Goal: Information Seeking & Learning: Find specific page/section

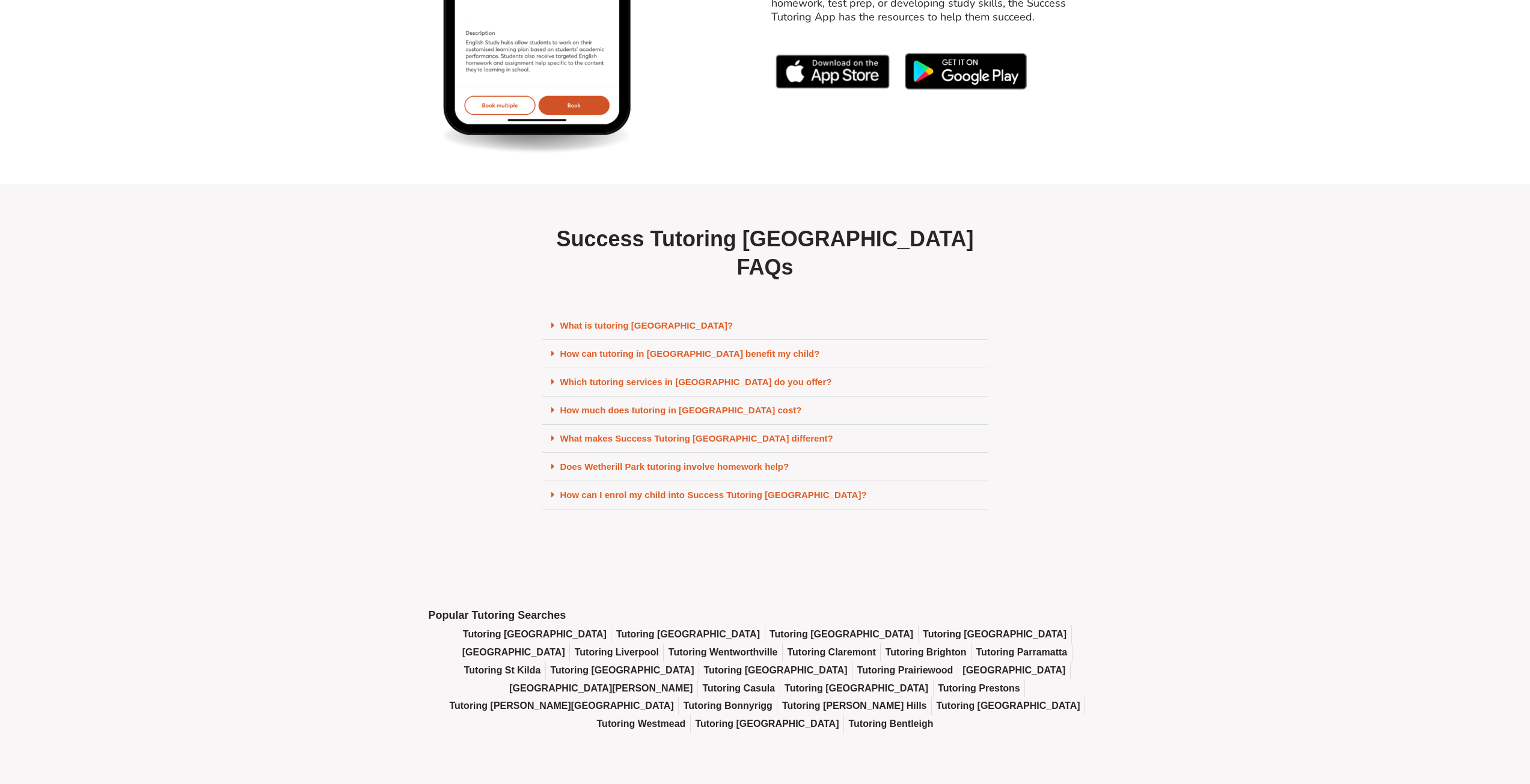
scroll to position [5108, 0]
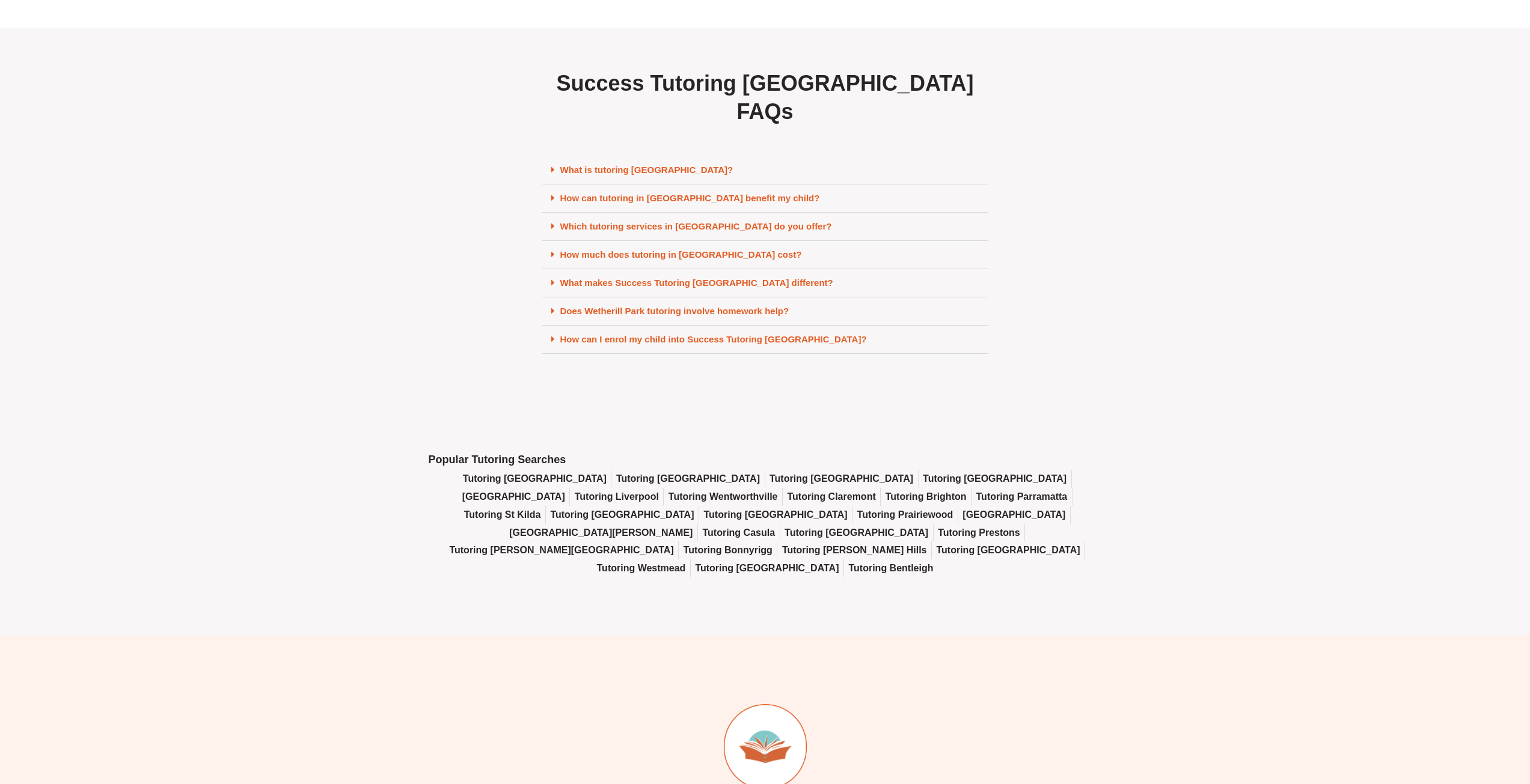
click at [785, 183] on div "What is tutoring Wetherill Park?" at bounding box center [765, 170] width 446 height 29
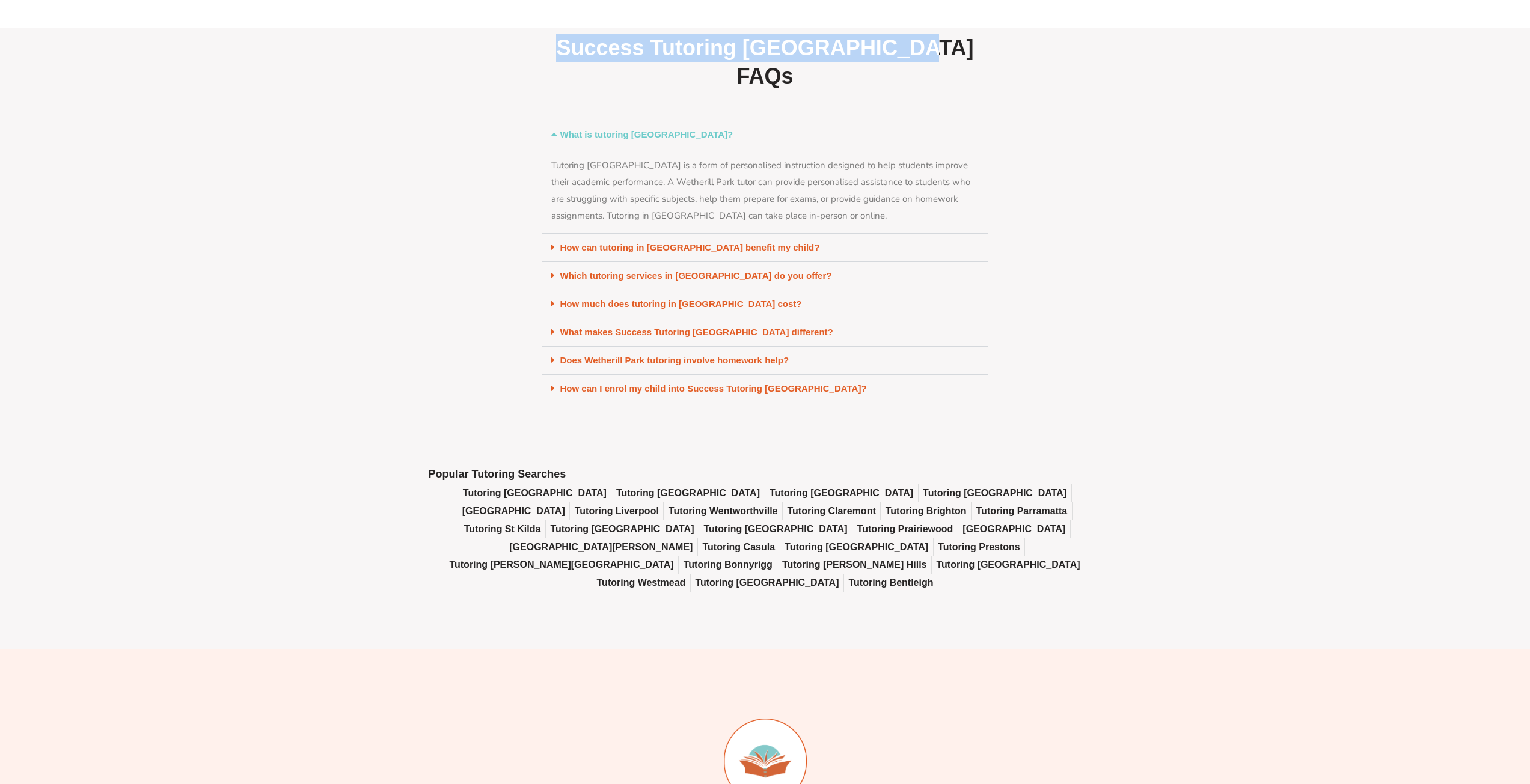
drag, startPoint x: 948, startPoint y: 53, endPoint x: 577, endPoint y: 58, distance: 371.0
click at [577, 58] on h2 "Success Tutoring Wetherill Park FAQs​" at bounding box center [765, 62] width 446 height 56
copy h2 "Success Tutoring Wetherill Park"
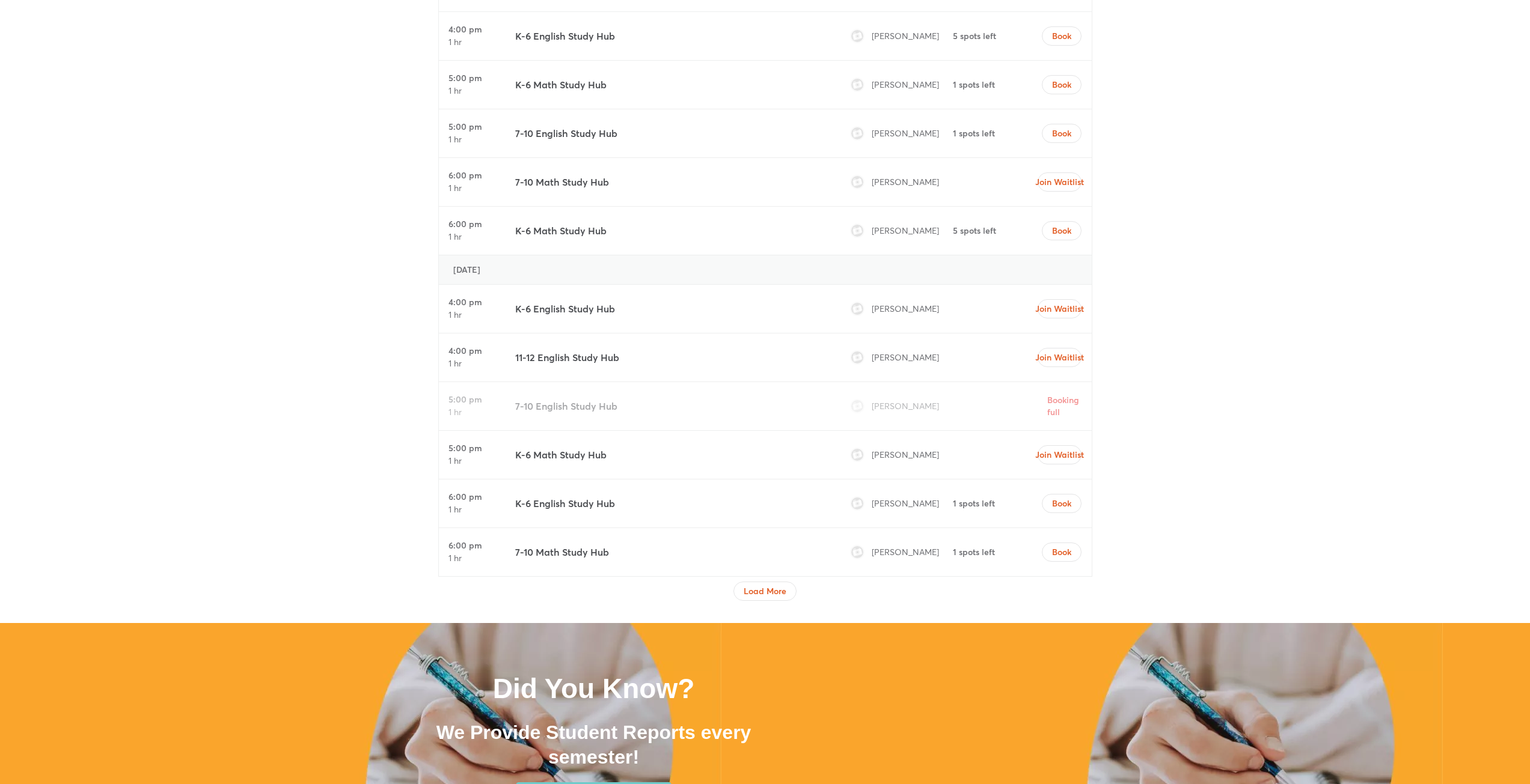
scroll to position [1863, 0]
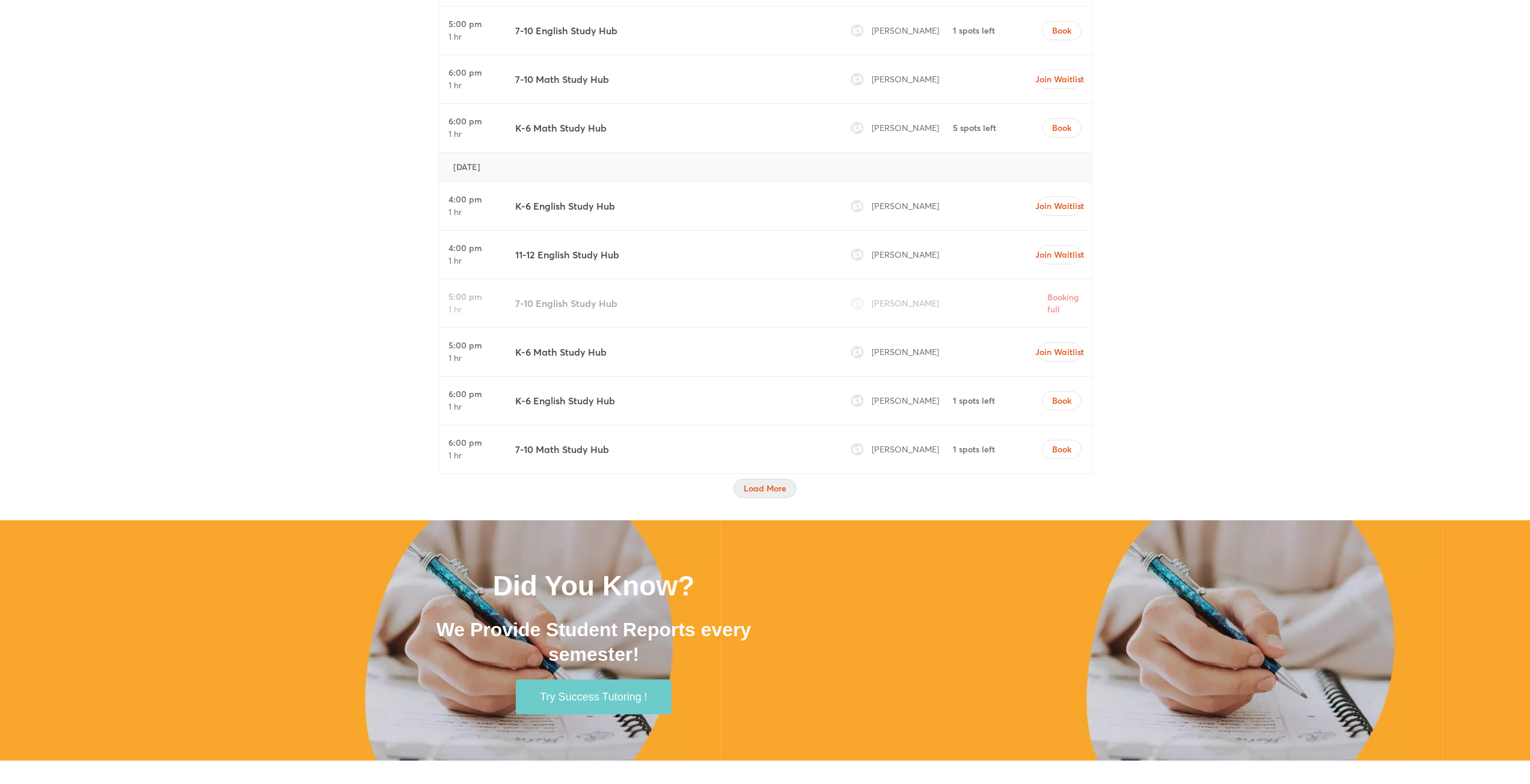
click at [792, 489] on button "Load More" at bounding box center [765, 488] width 63 height 19
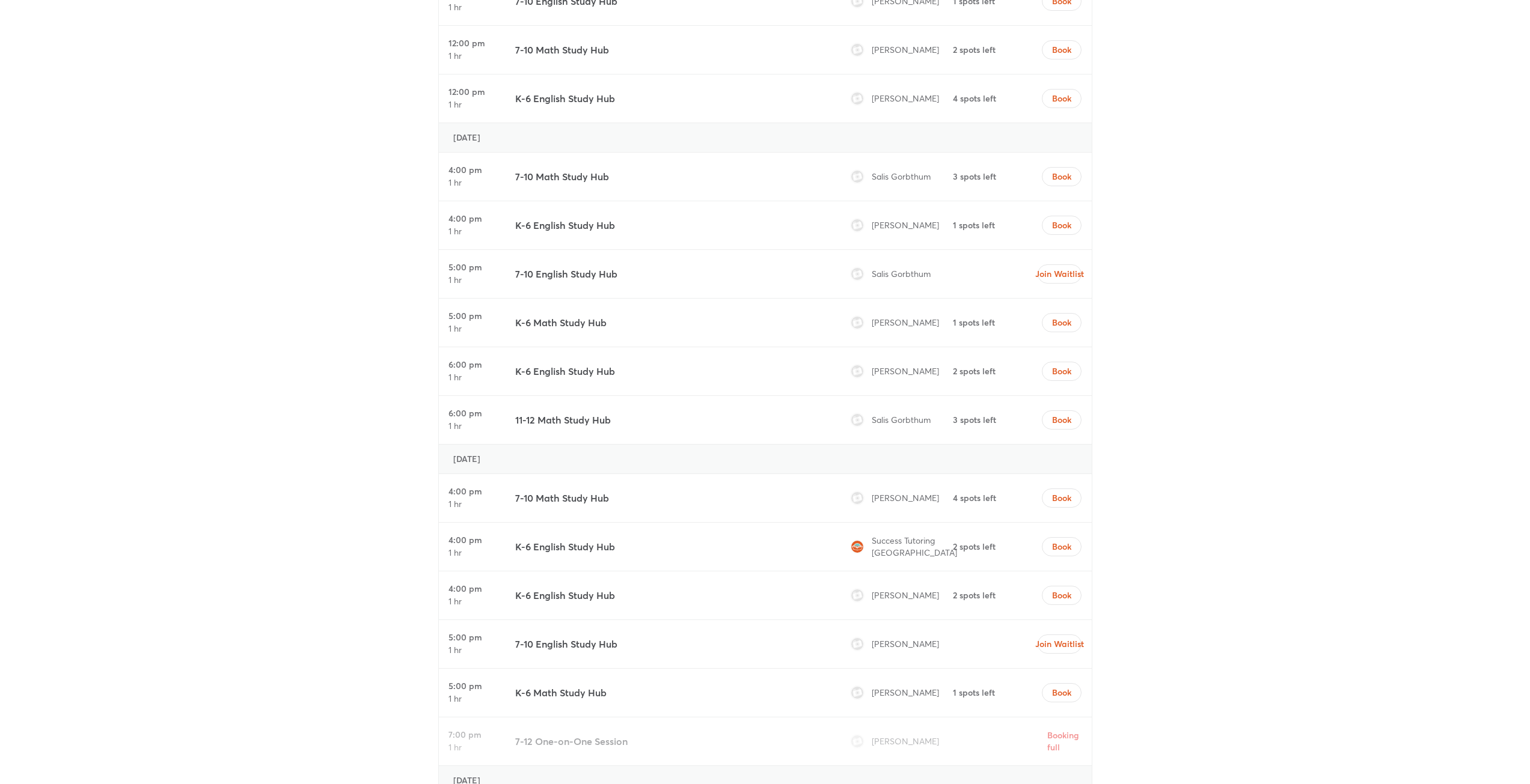
scroll to position [3005, 0]
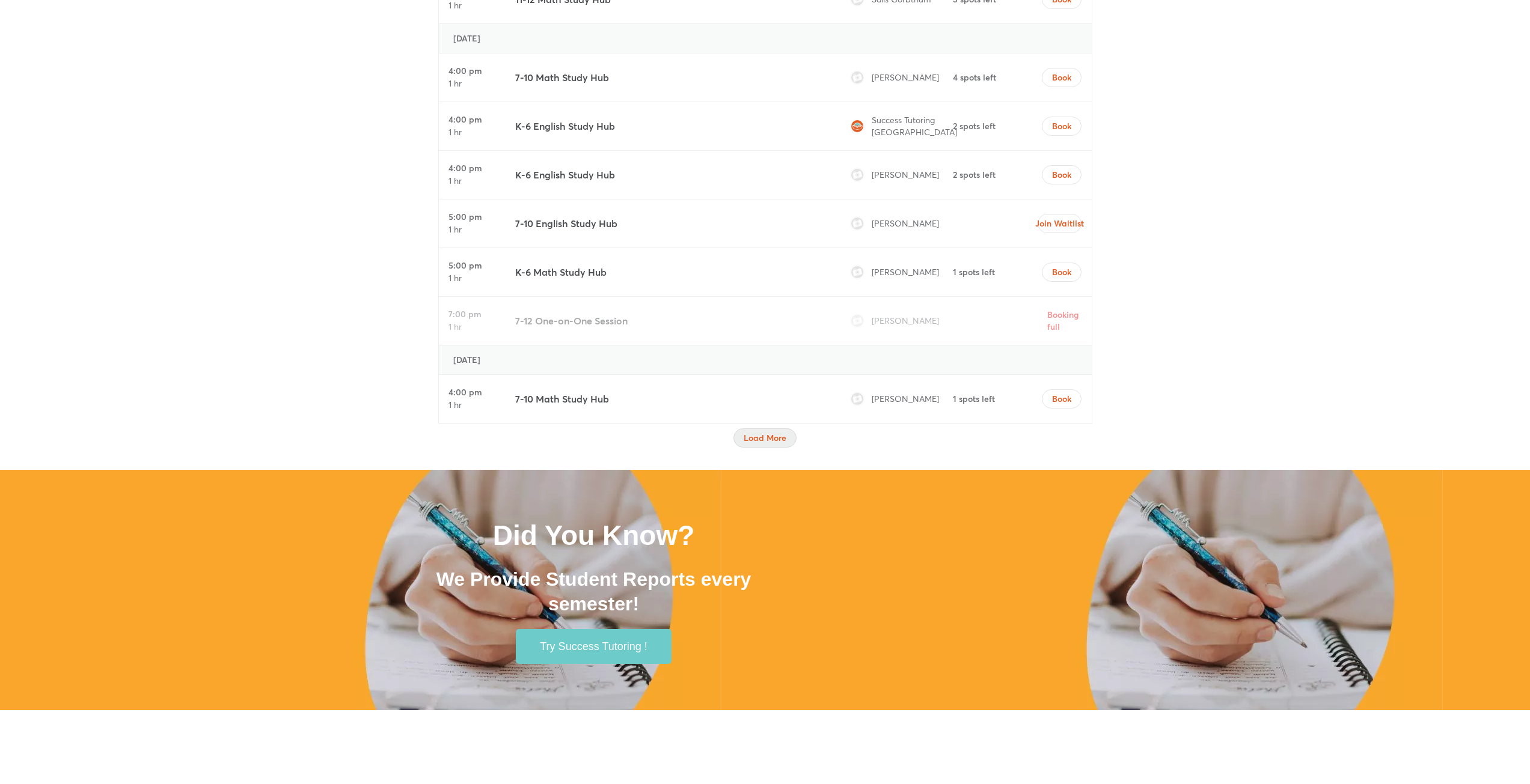
click at [771, 439] on span "Load More" at bounding box center [765, 437] width 42 height 12
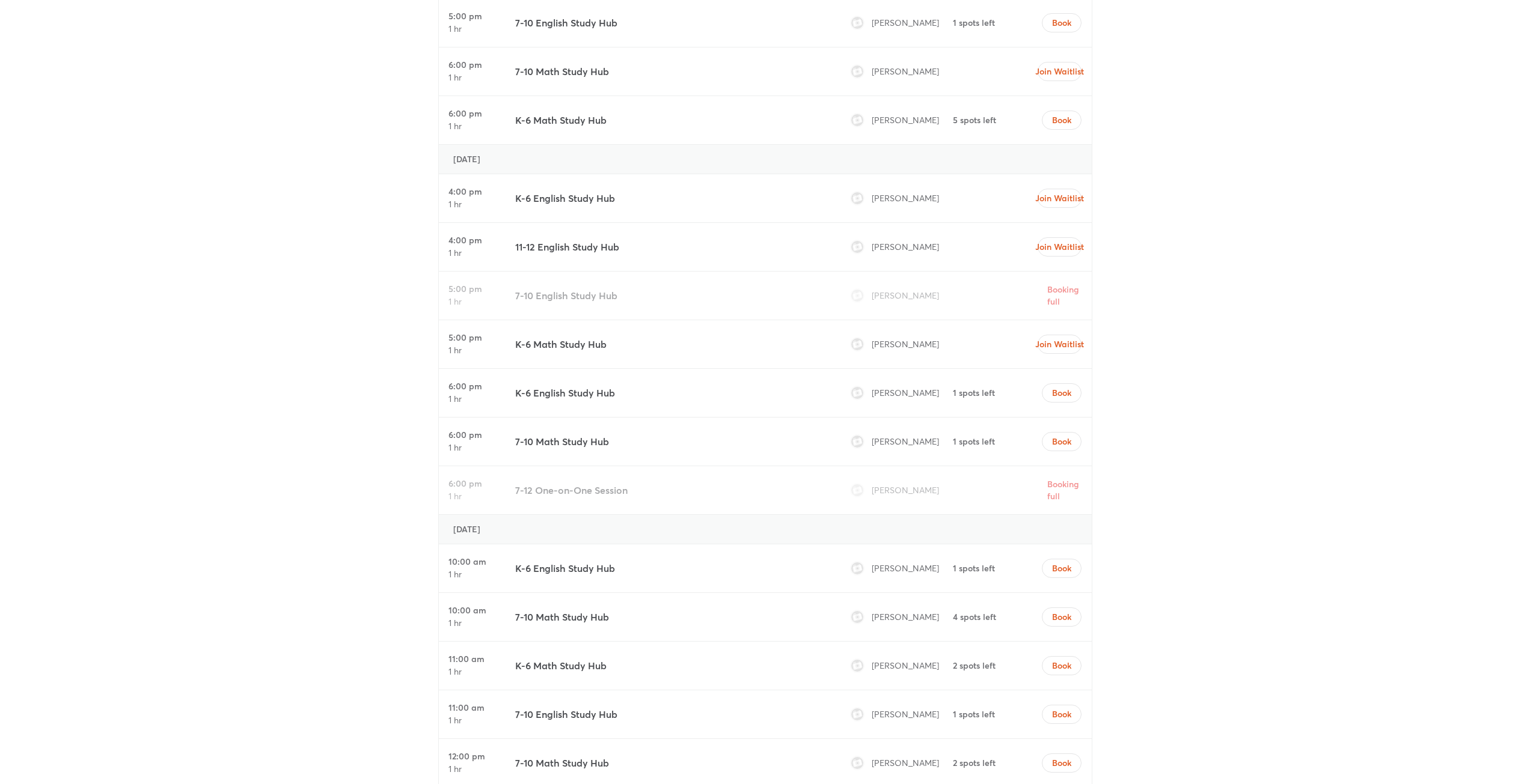
scroll to position [1622, 0]
